Goal: Book appointment/travel/reservation

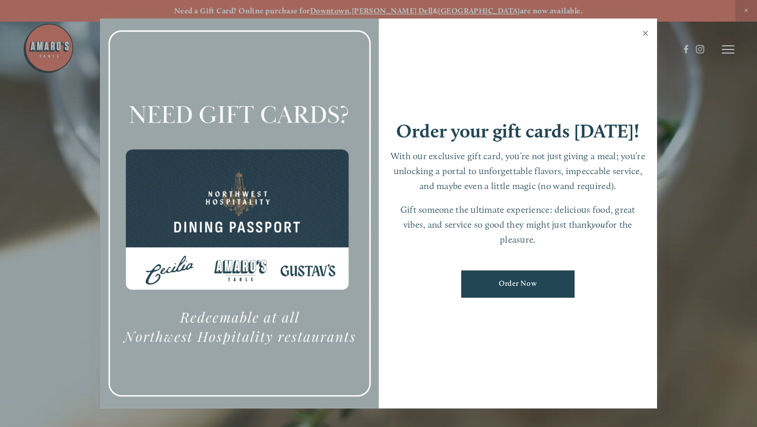
click at [645, 35] on link "Close" at bounding box center [645, 34] width 20 height 29
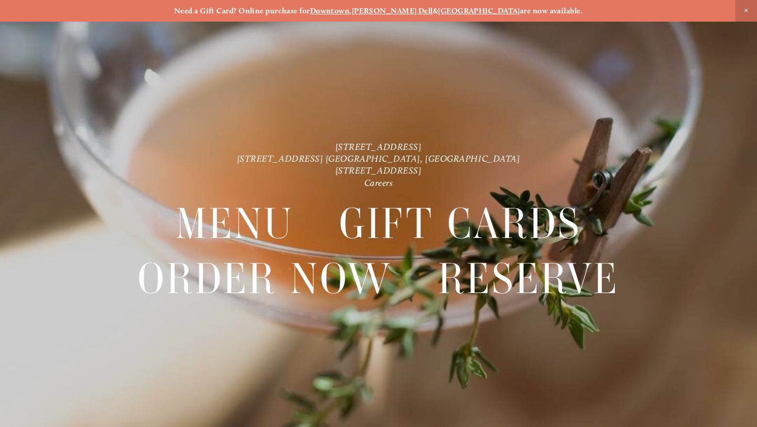
scroll to position [22, 0]
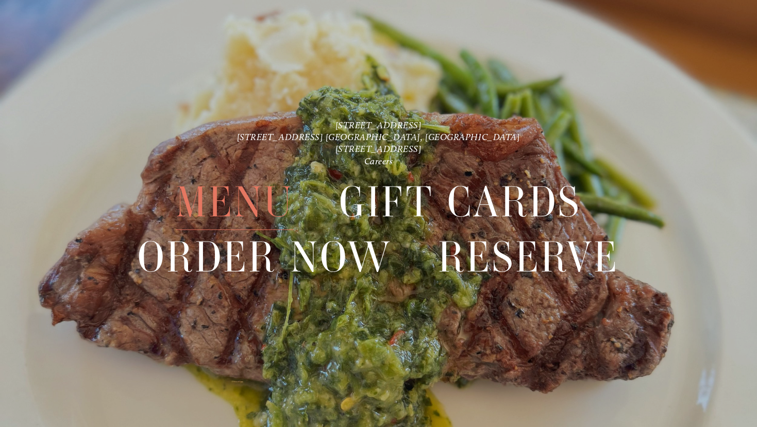
click at [248, 201] on span "Menu" at bounding box center [235, 202] width 118 height 55
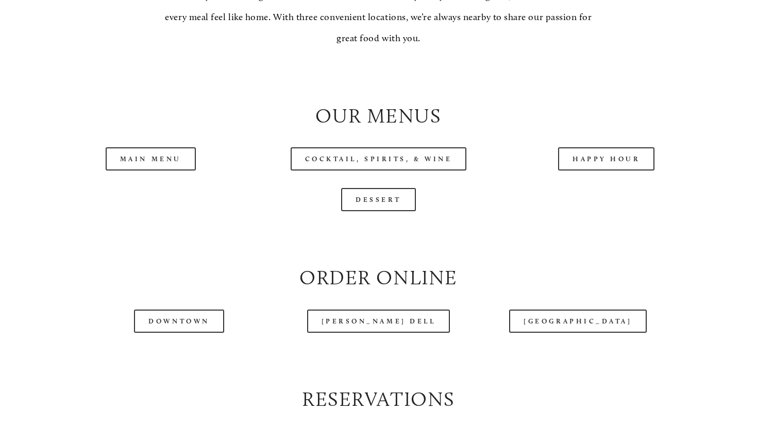
scroll to position [989, 0]
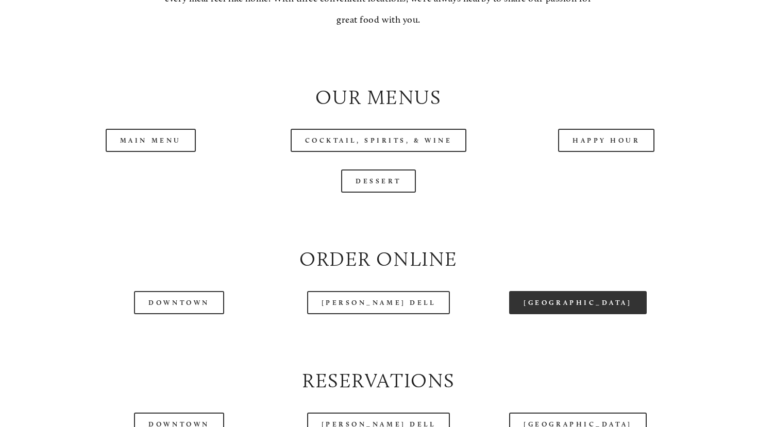
click at [564, 314] on link "[GEOGRAPHIC_DATA]" at bounding box center [577, 302] width 137 height 23
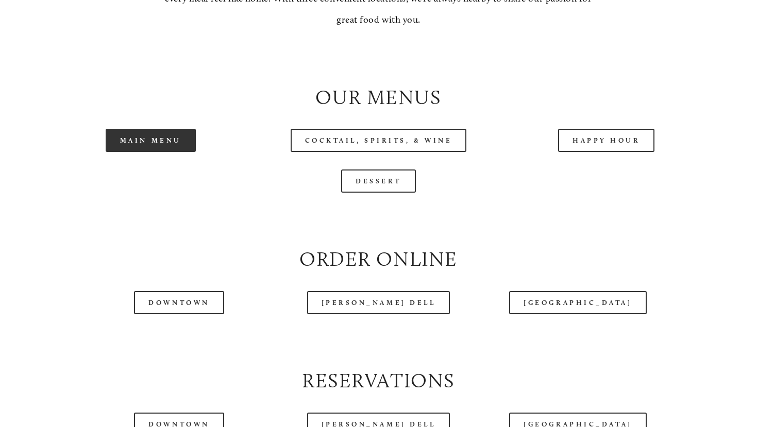
click at [160, 152] on link "Main Menu" at bounding box center [151, 140] width 90 height 23
click at [169, 152] on link "Main Menu" at bounding box center [151, 140] width 90 height 23
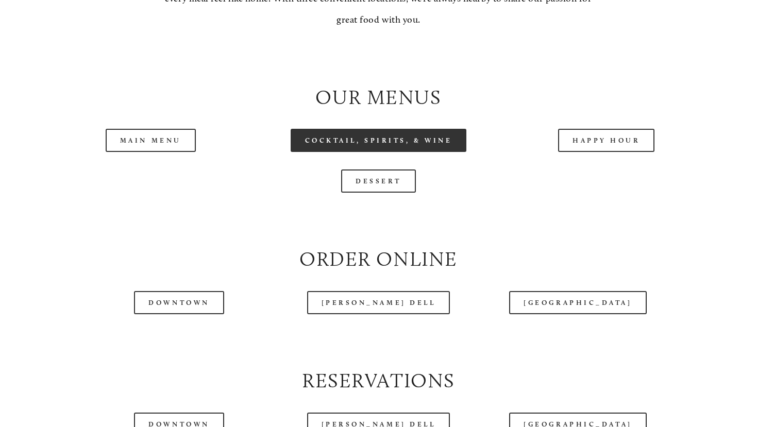
click at [411, 152] on link "Cocktail, Spirits, & Wine" at bounding box center [379, 140] width 176 height 23
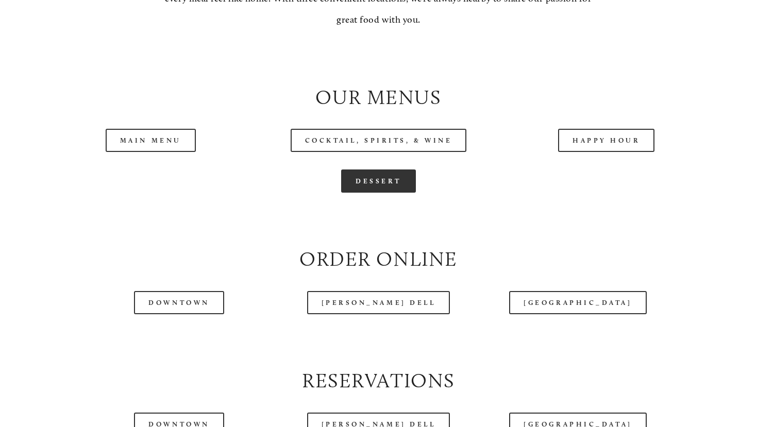
click at [372, 193] on link "Dessert" at bounding box center [378, 180] width 75 height 23
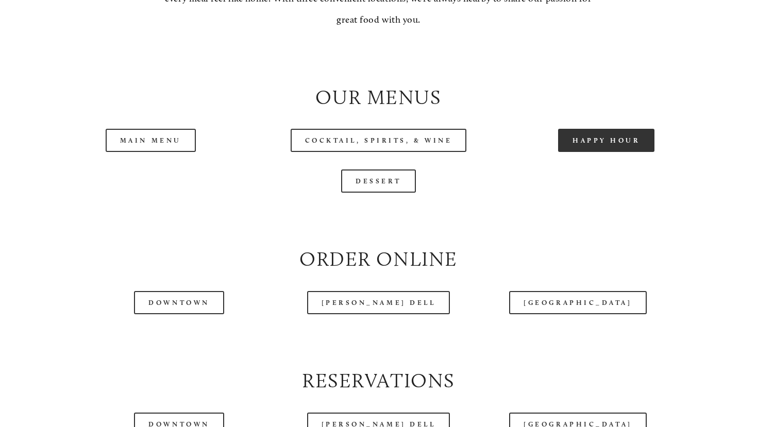
click at [594, 152] on link "Happy Hour" at bounding box center [606, 140] width 97 height 23
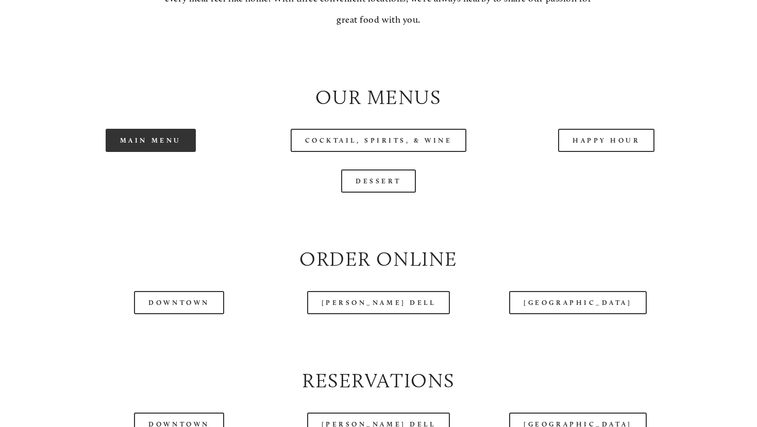
click at [156, 152] on link "Main Menu" at bounding box center [151, 140] width 90 height 23
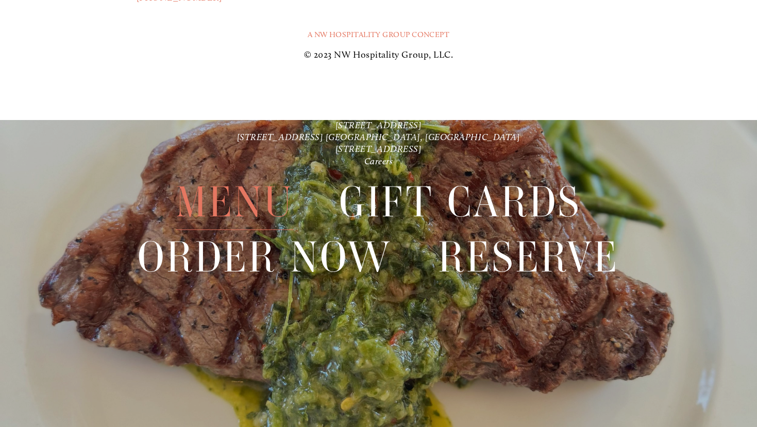
scroll to position [2300, 0]
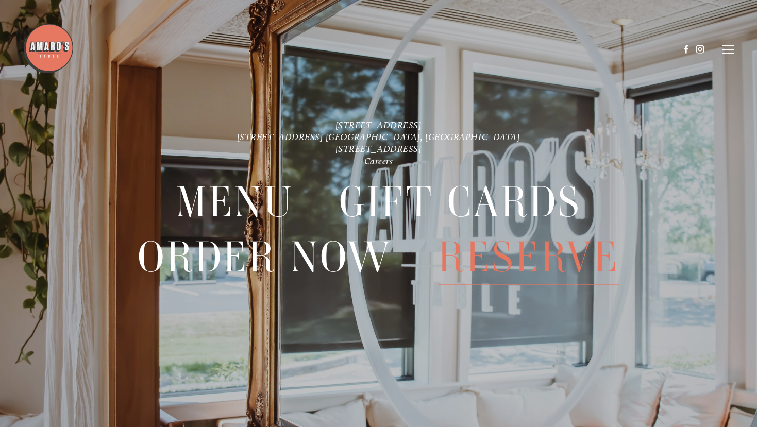
click at [482, 261] on span "Reserve" at bounding box center [528, 257] width 181 height 55
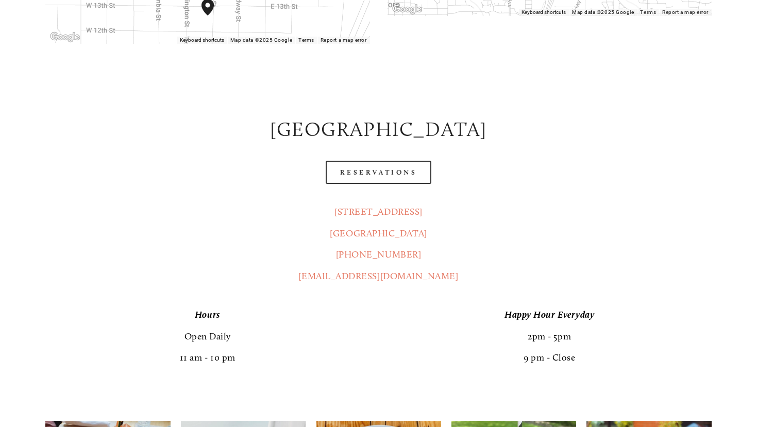
scroll to position [472, 0]
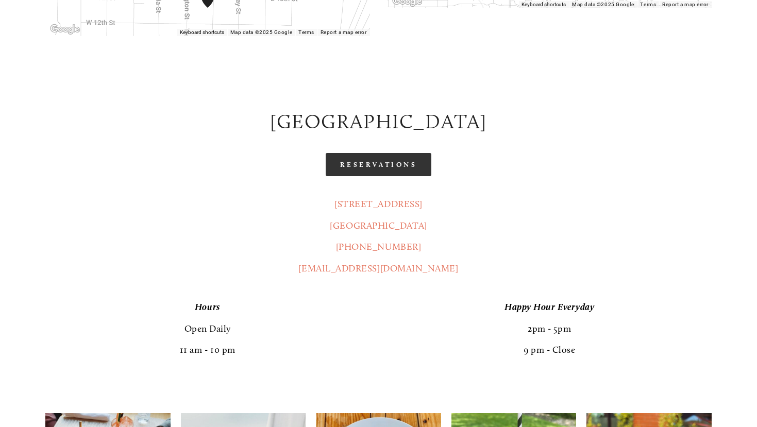
click at [399, 153] on link "Reservations" at bounding box center [379, 164] width 106 height 23
